Goal: Task Accomplishment & Management: Complete application form

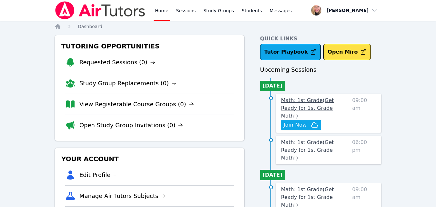
click at [327, 98] on span "Math: 1st Grade ( Get Ready for 1st Grade Math! )" at bounding box center [307, 108] width 53 height 22
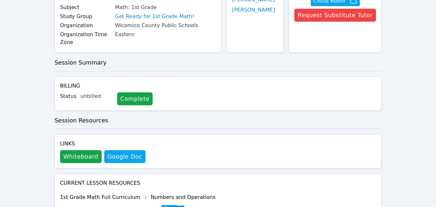
scroll to position [77, 0]
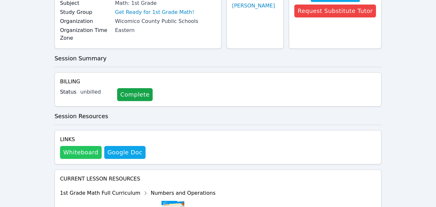
click at [85, 151] on button "Whiteboard" at bounding box center [81, 152] width 42 height 13
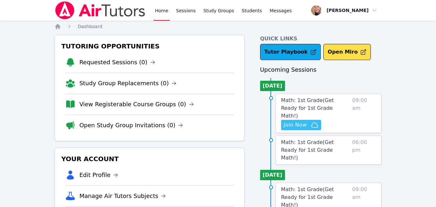
click at [286, 121] on span "Join Now" at bounding box center [295, 125] width 23 height 8
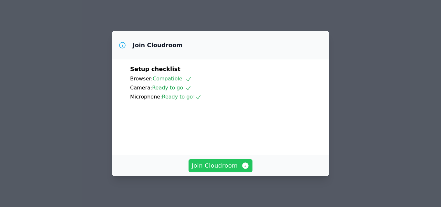
click at [216, 163] on span "Join Cloudroom" at bounding box center [221, 165] width 58 height 9
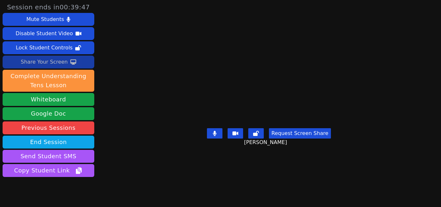
click at [49, 60] on div "Share Your Screen" at bounding box center [44, 62] width 47 height 10
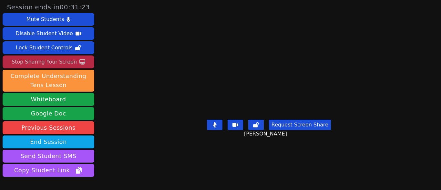
click at [53, 62] on div "Stop Sharing Your Screen" at bounding box center [44, 62] width 65 height 10
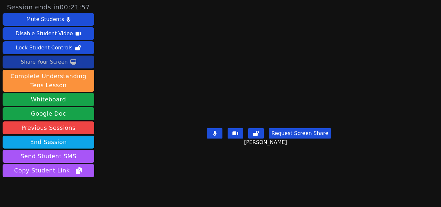
click at [48, 62] on div "Share Your Screen" at bounding box center [44, 62] width 47 height 10
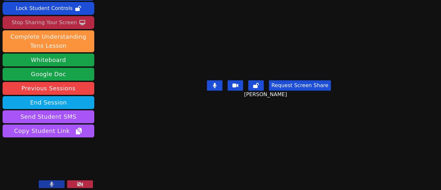
scroll to position [42, 0]
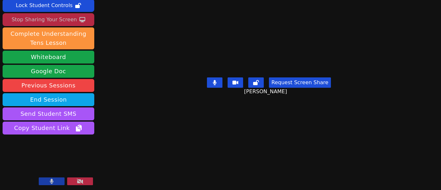
click at [49, 181] on button at bounding box center [52, 181] width 26 height 8
click at [49, 181] on icon at bounding box center [51, 181] width 6 height 5
click at [55, 17] on div "Stop Sharing Your Screen" at bounding box center [44, 20] width 65 height 10
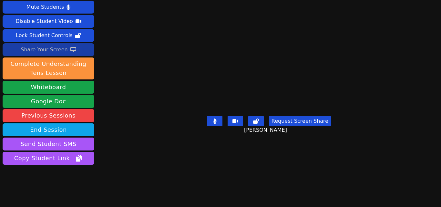
scroll to position [0, 0]
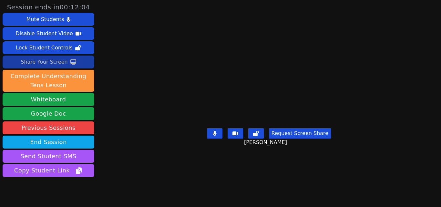
click at [57, 61] on div "Share Your Screen" at bounding box center [44, 62] width 47 height 10
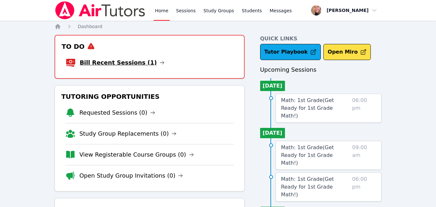
click at [120, 59] on link "Bill Recent Sessions (1)" at bounding box center [122, 62] width 85 height 9
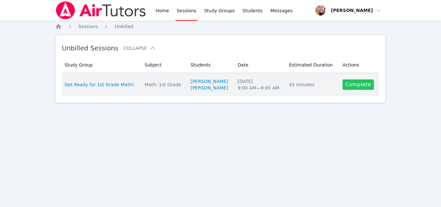
click at [350, 85] on link "Complete" at bounding box center [357, 84] width 31 height 10
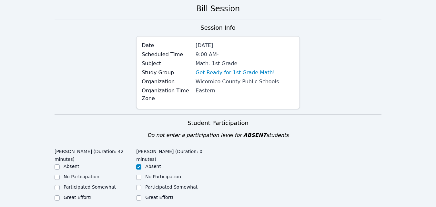
scroll to position [65, 0]
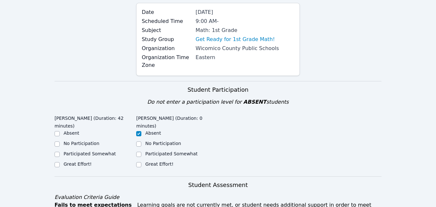
click at [80, 165] on label "Great Effort!" at bounding box center [78, 163] width 28 height 5
click at [60, 165] on input "Great Effort!" at bounding box center [57, 164] width 5 height 5
checkbox input "true"
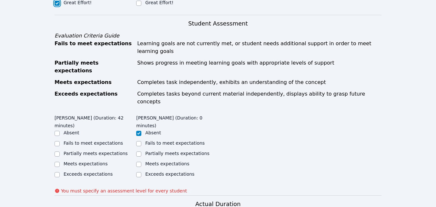
scroll to position [258, 0]
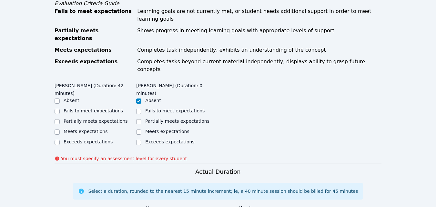
click at [96, 118] on label "Partially meets expectations" at bounding box center [96, 120] width 64 height 5
click at [60, 119] on input "Partially meets expectations" at bounding box center [57, 121] width 5 height 5
checkbox input "true"
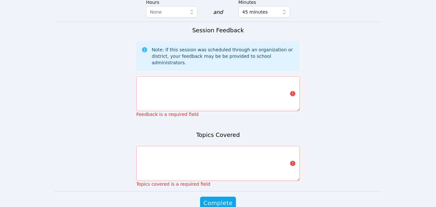
scroll to position [459, 0]
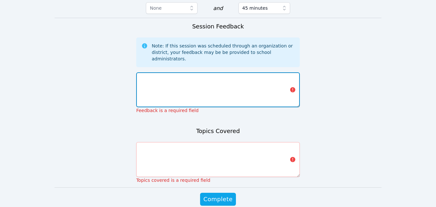
click at [239, 72] on textarea at bounding box center [218, 89] width 164 height 35
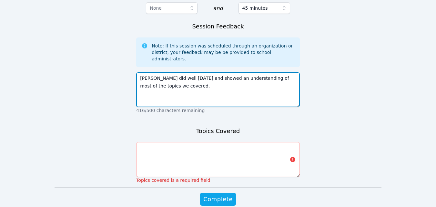
type textarea "Eithan did well today and showed an understanding of most of the topics we cove…"
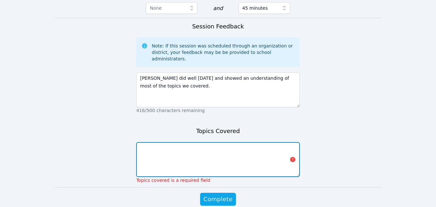
click at [233, 142] on textarea at bounding box center [218, 159] width 164 height 35
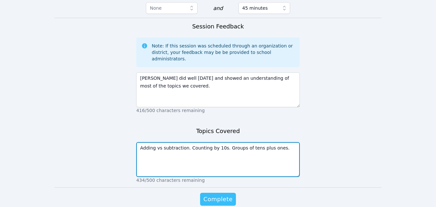
type textarea "Adding vs subtraction. Counting by 10s. Groups of tens plus ones."
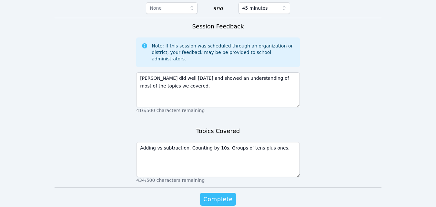
click at [225, 195] on span "Complete" at bounding box center [217, 199] width 29 height 9
